Goal: Task Accomplishment & Management: Complete application form

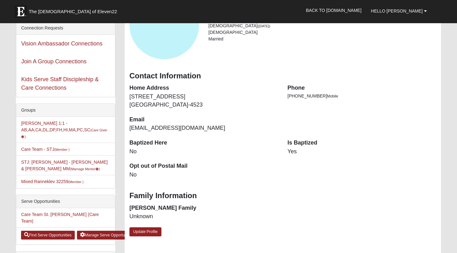
scroll to position [44, 0]
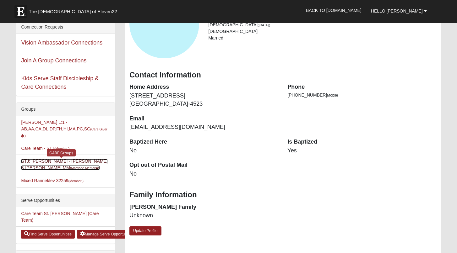
click at [94, 166] on small "(Marriage Mentor )" at bounding box center [85, 168] width 30 height 4
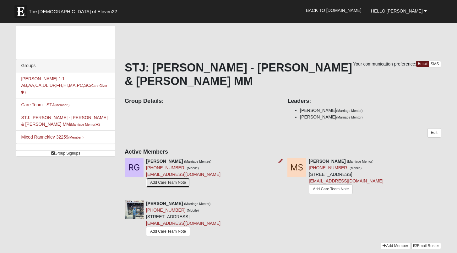
click at [165, 178] on link "Add Care Team Note" at bounding box center [168, 183] width 44 height 10
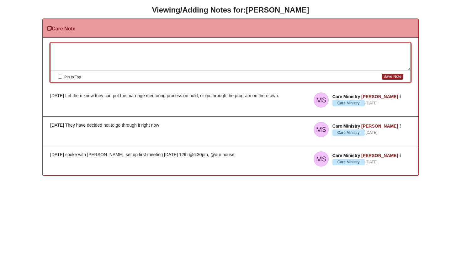
click at [53, 48] on div at bounding box center [231, 57] width 360 height 28
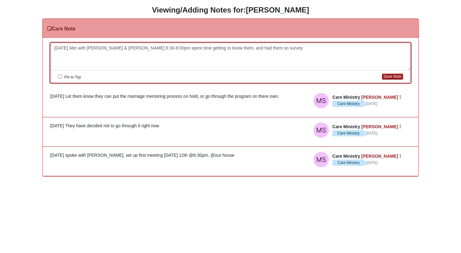
click at [242, 49] on div "10/07/25 Met with Rena & Jason 6:30-8:00pm spent time getting to know them, and…" at bounding box center [231, 57] width 360 height 28
click at [257, 48] on div "10/07/25 Met with Rena & Jason 6:30-8:00pm spent time getting to know them, and…" at bounding box center [231, 57] width 360 height 28
click at [263, 48] on div "10/07/25 Met with Rena & Jason 6:30-8:00pm spent time getting to know them, and…" at bounding box center [231, 57] width 360 height 28
click at [389, 77] on button "Save Note" at bounding box center [392, 77] width 21 height 6
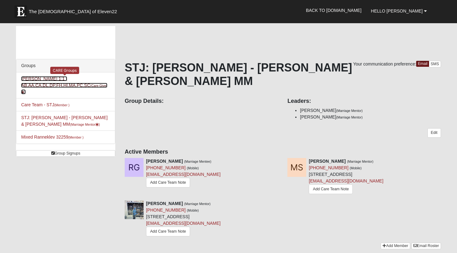
click at [99, 84] on small "(Care Giver )" at bounding box center [64, 89] width 86 height 10
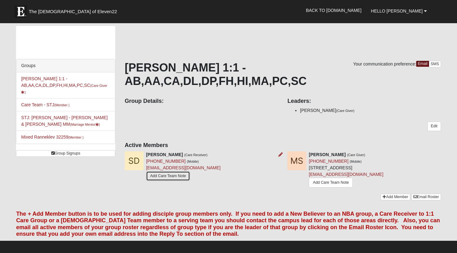
click at [175, 177] on link "Add Care Team Note" at bounding box center [168, 176] width 44 height 10
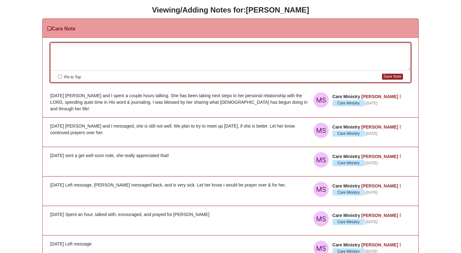
click at [53, 48] on div at bounding box center [231, 57] width 360 height 28
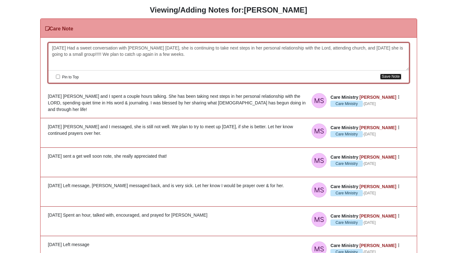
click at [384, 77] on button "Save Note" at bounding box center [390, 77] width 21 height 6
